Goal: Transaction & Acquisition: Purchase product/service

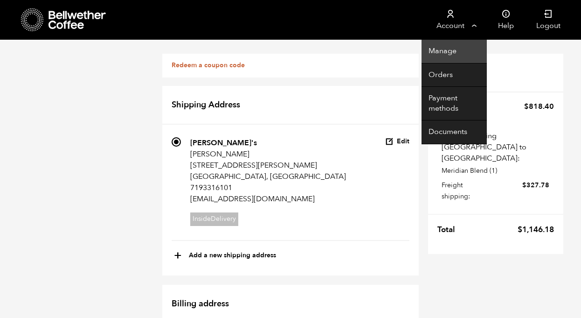
click at [447, 52] on link "Manage" at bounding box center [454, 52] width 65 height 24
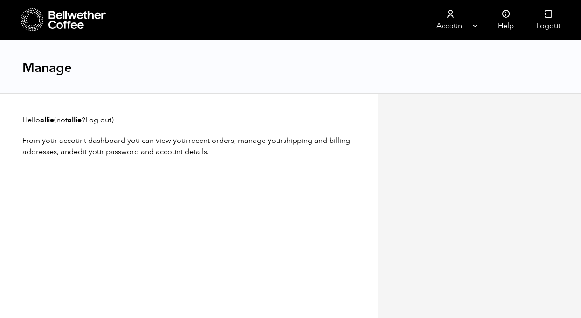
click at [32, 19] on icon at bounding box center [32, 20] width 23 height 24
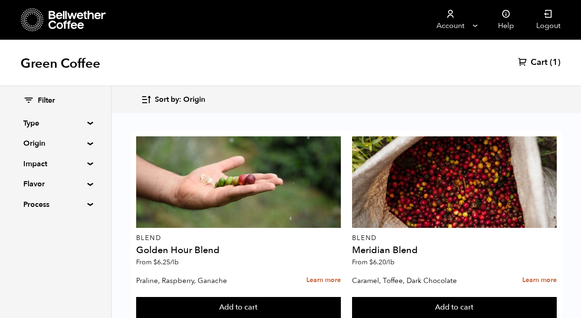
scroll to position [1103, 0]
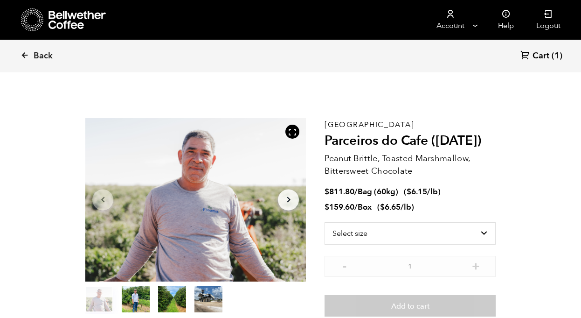
scroll to position [406, 399]
click at [30, 57] on link "Back" at bounding box center [50, 56] width 58 height 32
